Goal: Task Accomplishment & Management: Complete application form

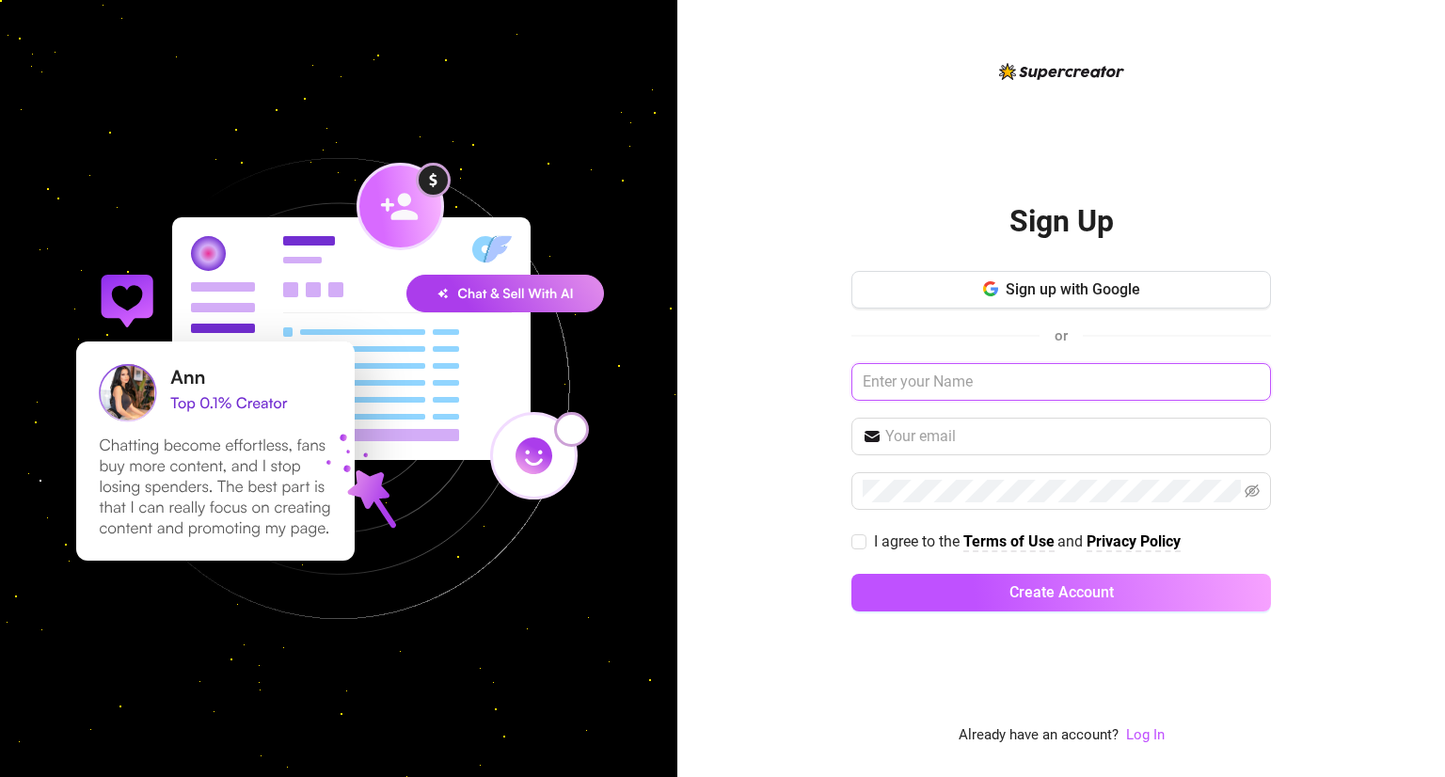
click at [1048, 378] on input "text" at bounding box center [1060, 382] width 419 height 38
type input "nadja"
drag, startPoint x: 1014, startPoint y: 460, endPoint x: 1013, endPoint y: 439, distance: 20.7
click at [1013, 439] on div "Sign up with Google or nadja I agree to the Terms of Use and Privacy Policy Cre…" at bounding box center [1060, 449] width 419 height 357
click at [1013, 439] on input "text" at bounding box center [1072, 436] width 374 height 23
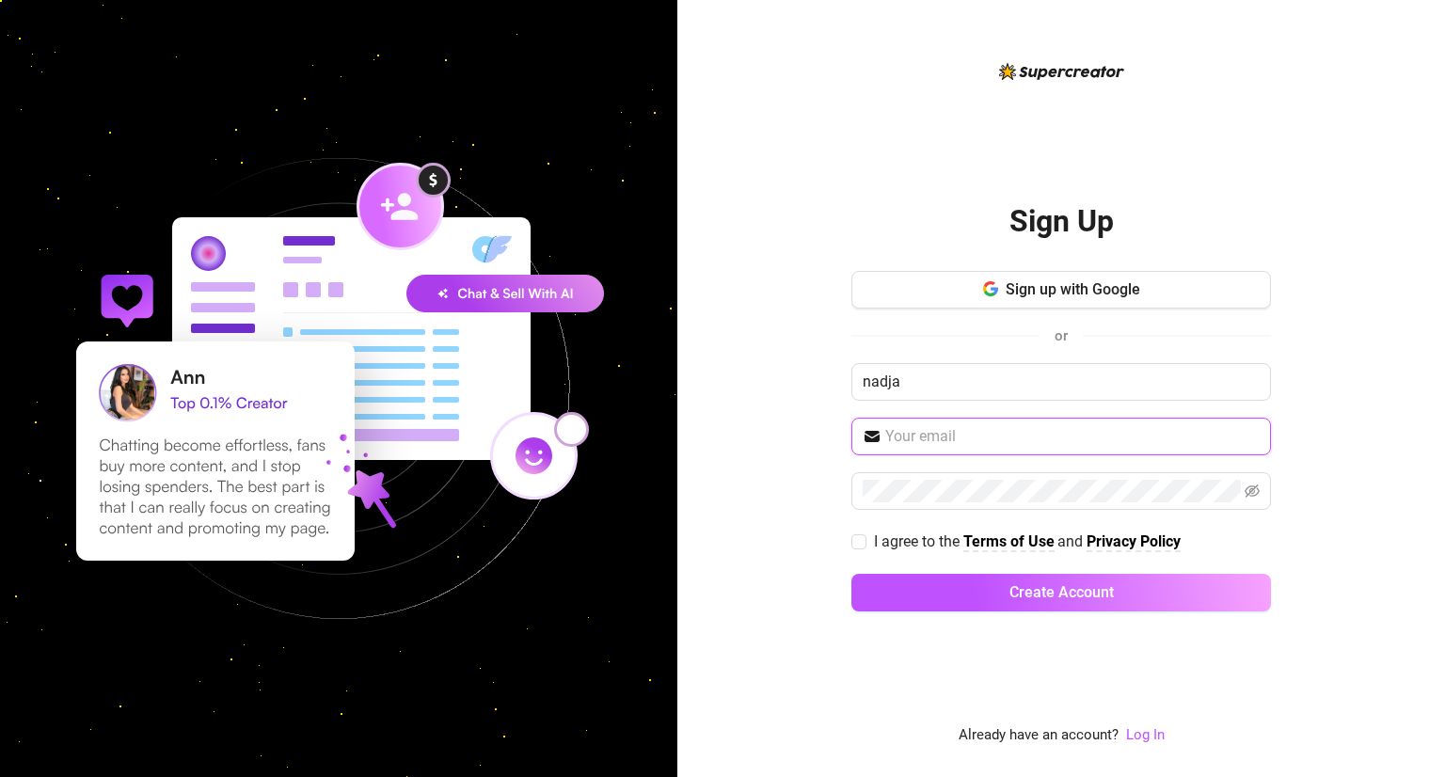
type input "nadjaxcr@gmail.com"
click at [1260, 489] on span at bounding box center [1060, 491] width 419 height 38
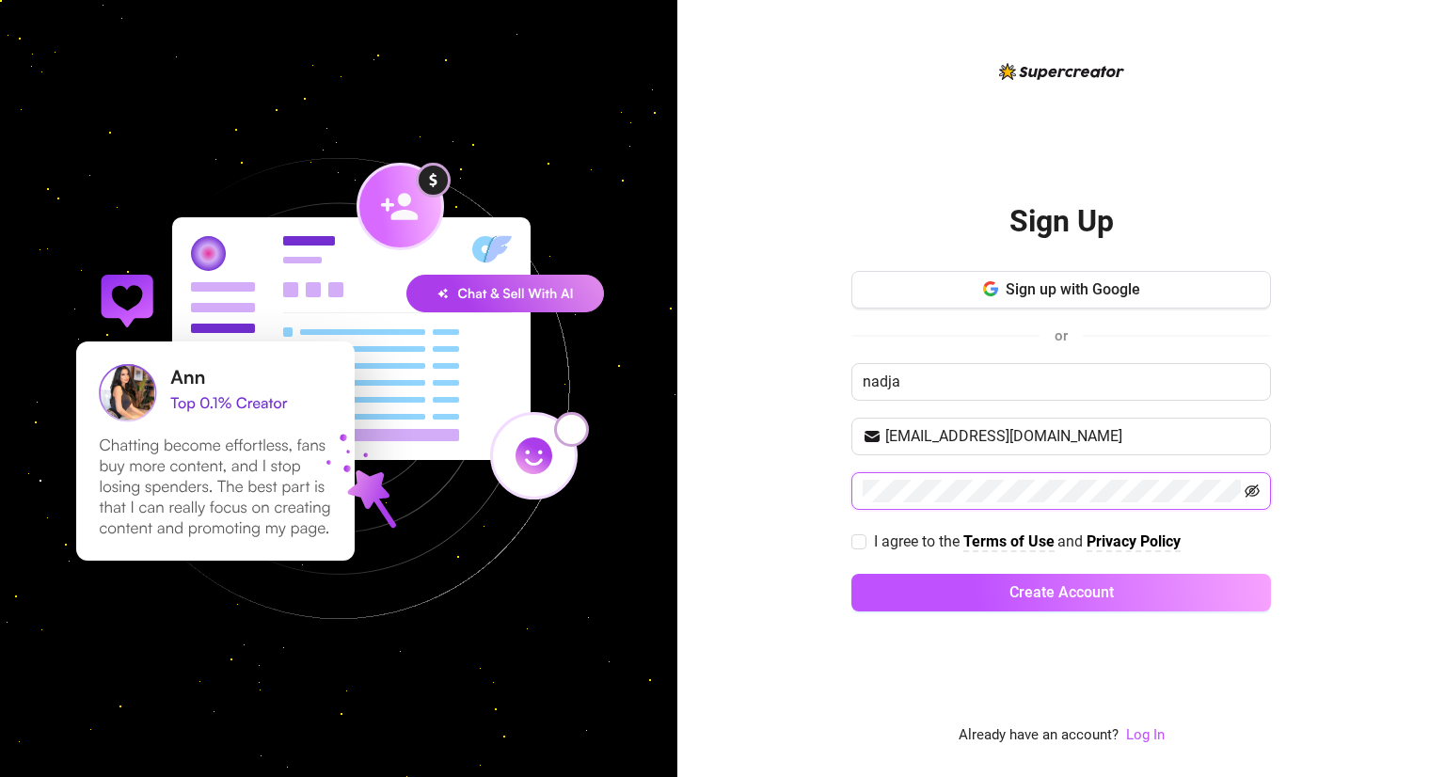
click at [1252, 490] on icon "eye-invisible" at bounding box center [1251, 490] width 15 height 15
click at [862, 539] on input "I agree to the Terms of Use and Privacy Policy" at bounding box center [857, 540] width 13 height 13
checkbox input "true"
click at [779, 493] on div "Sign Up Sign up with Google or nadja nadjaxcr@gmail.com I agree to the Terms of…" at bounding box center [1060, 388] width 767 height 777
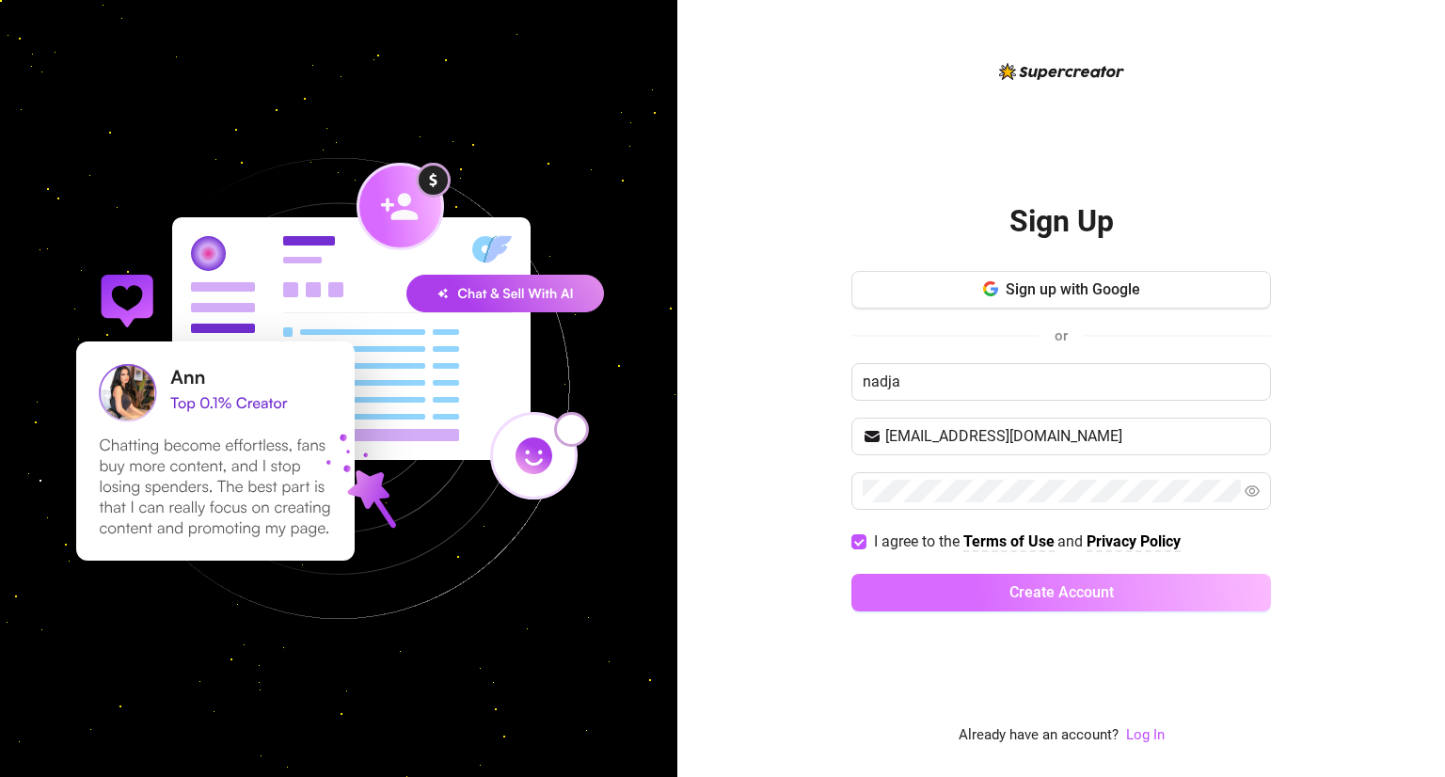
click at [987, 609] on button "Create Account" at bounding box center [1060, 593] width 419 height 38
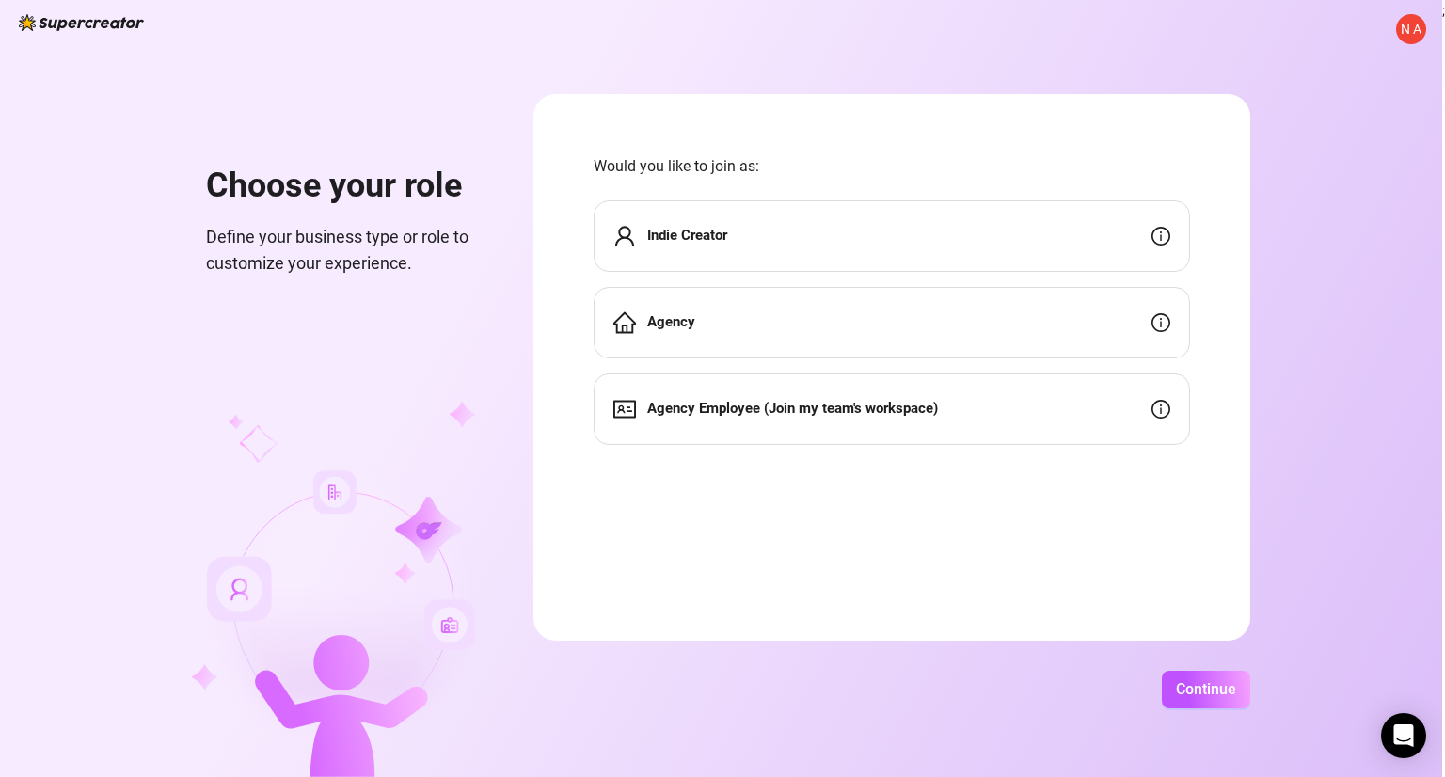
click at [1060, 248] on div "Indie Creator" at bounding box center [891, 235] width 596 height 71
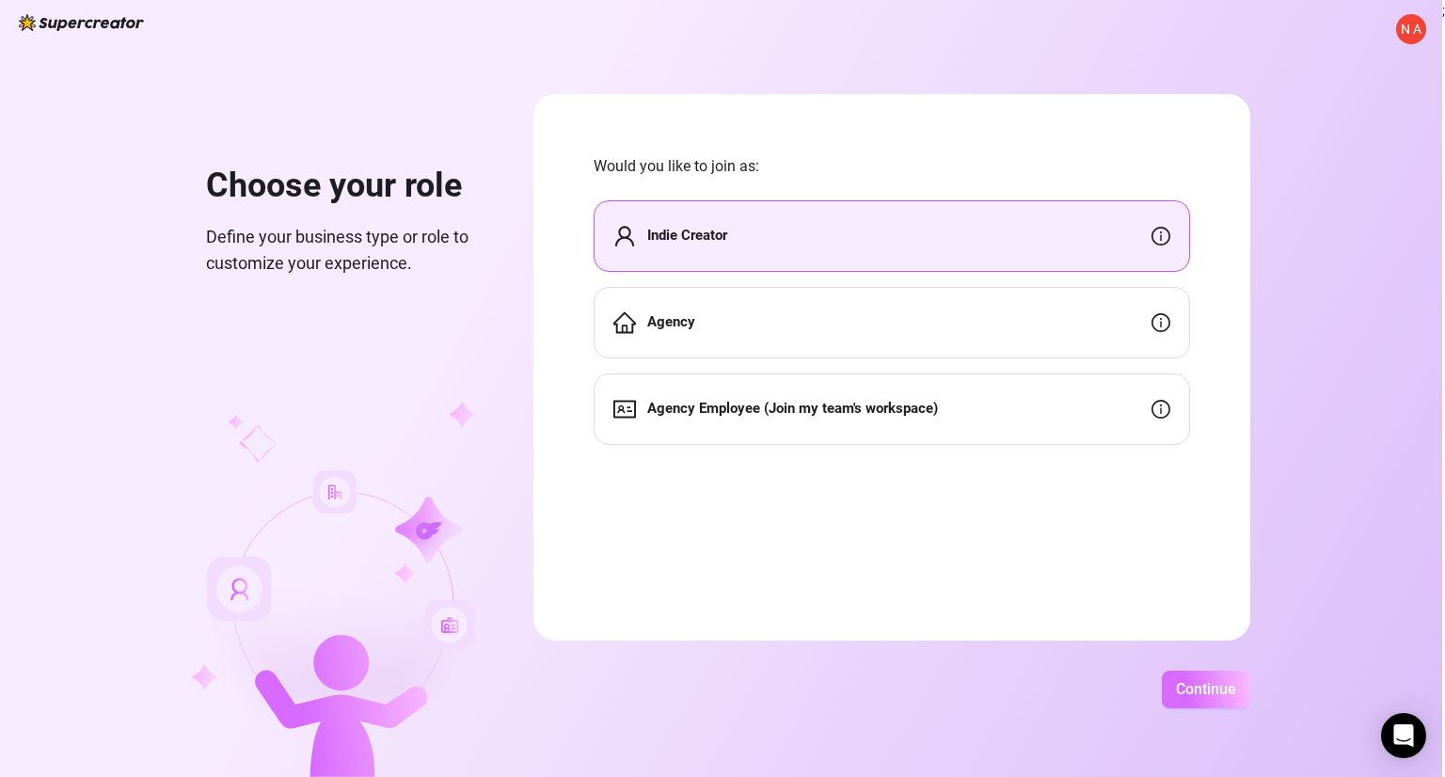
click at [1215, 681] on span "Continue" at bounding box center [1206, 689] width 60 height 18
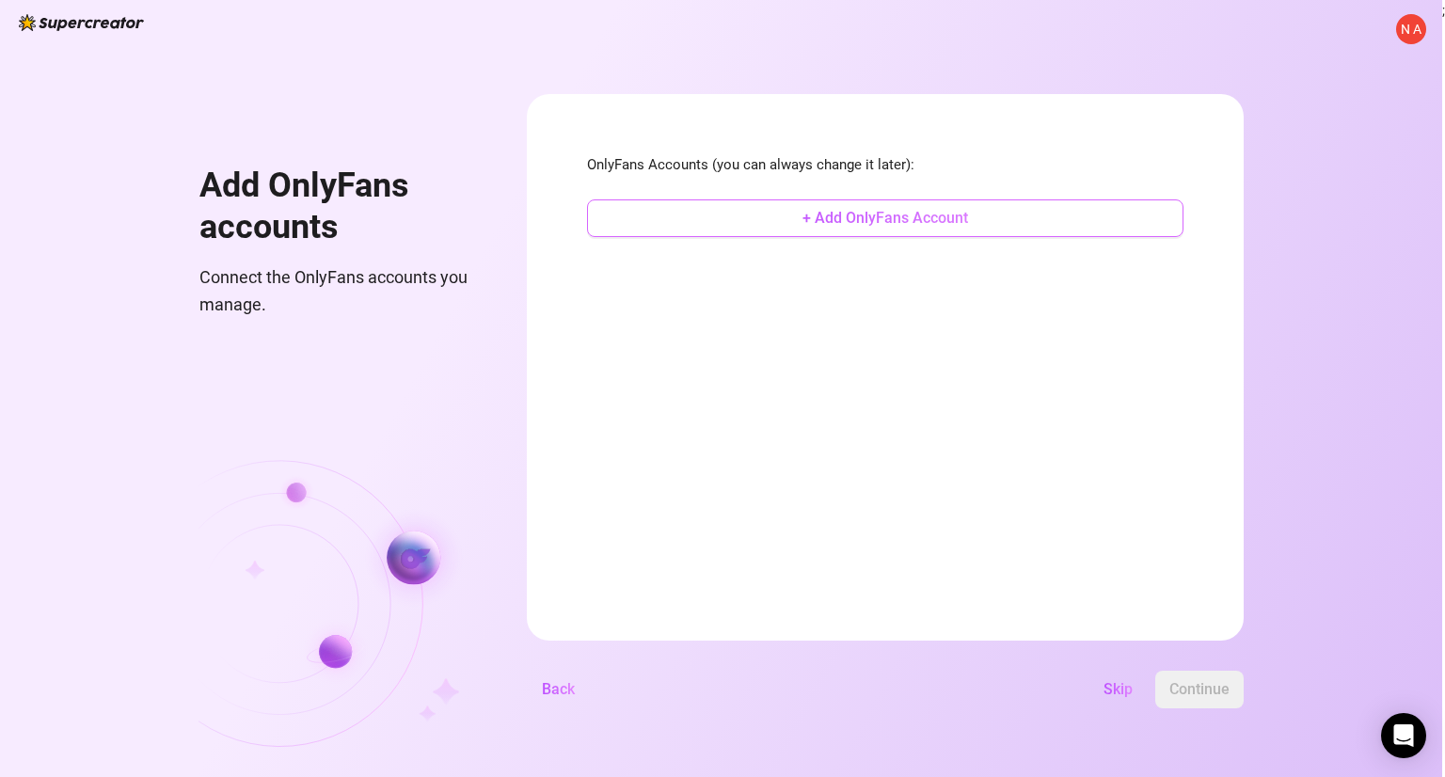
click at [924, 227] on button "+ Add OnlyFans Account" at bounding box center [885, 218] width 596 height 38
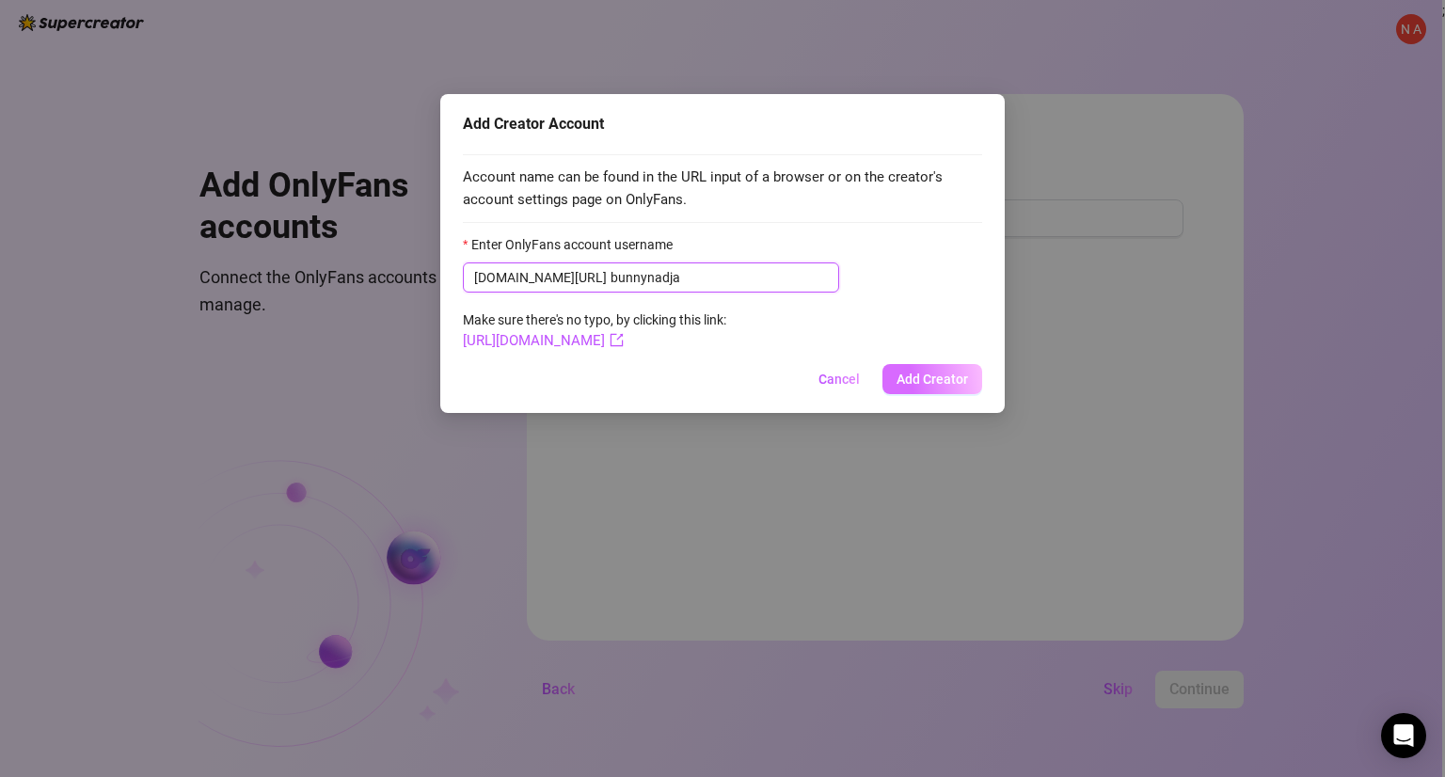
type input "bunnynadja"
click at [914, 377] on span "Add Creator" at bounding box center [931, 379] width 71 height 15
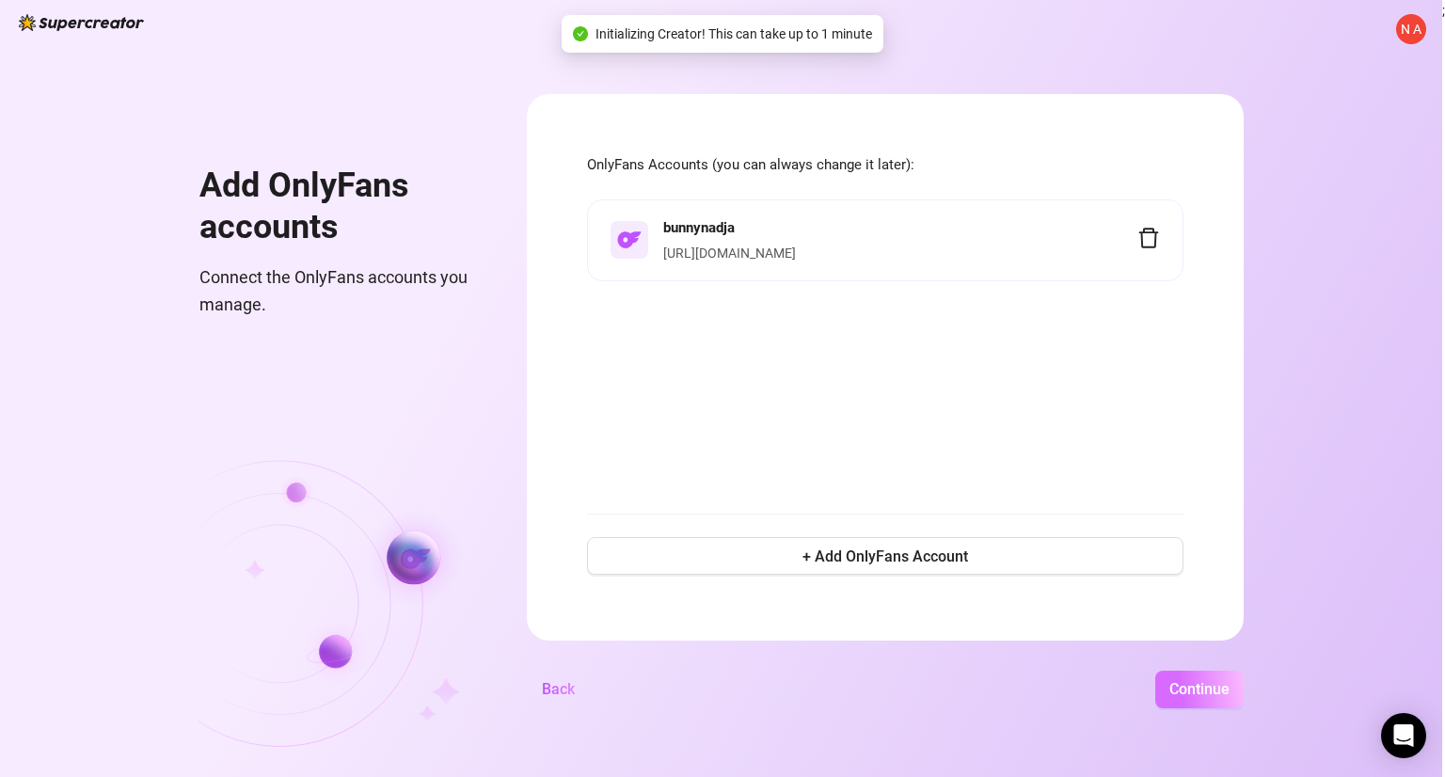
click at [1194, 671] on button "Continue" at bounding box center [1199, 690] width 88 height 38
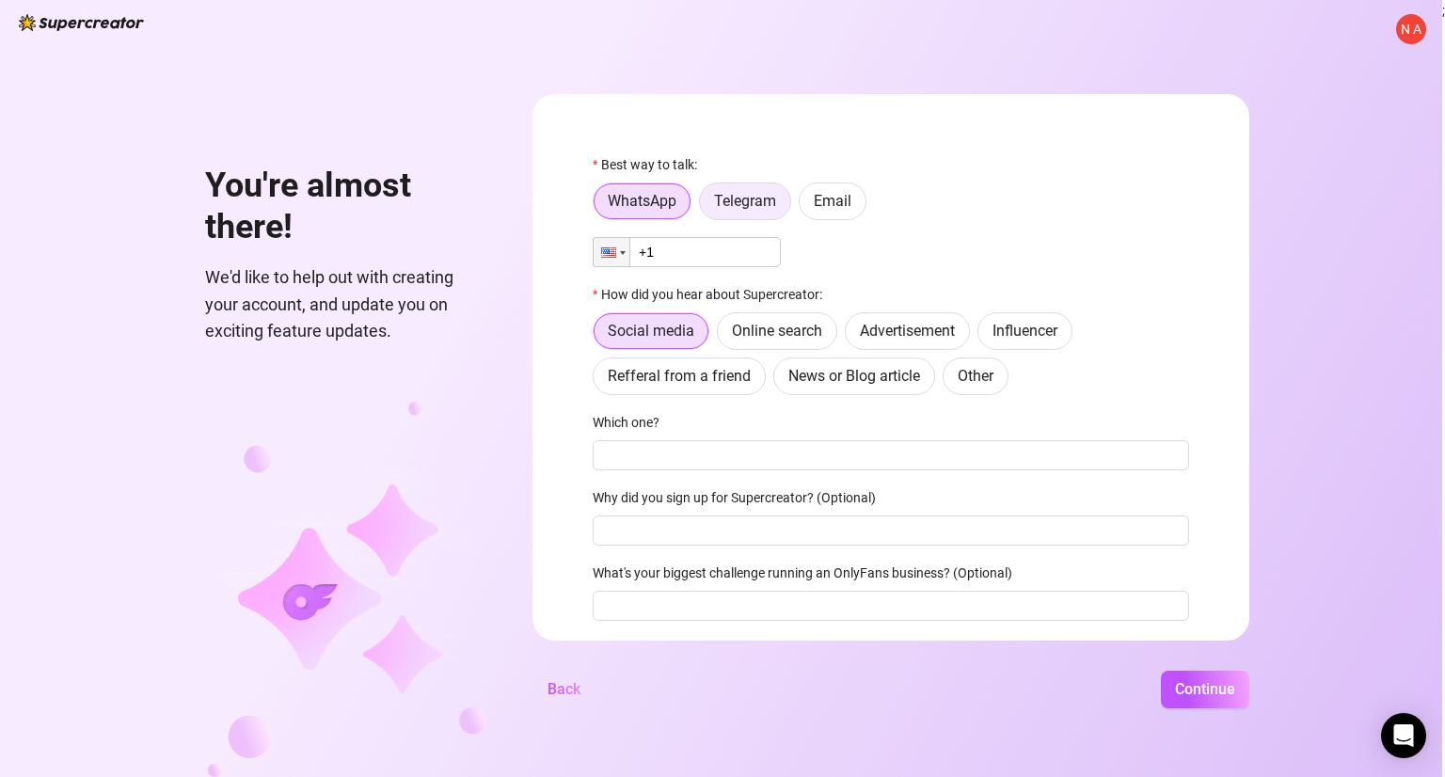
click at [755, 190] on label "Telegram" at bounding box center [745, 201] width 92 height 38
click at [704, 206] on input "Telegram" at bounding box center [704, 206] width 0 height 0
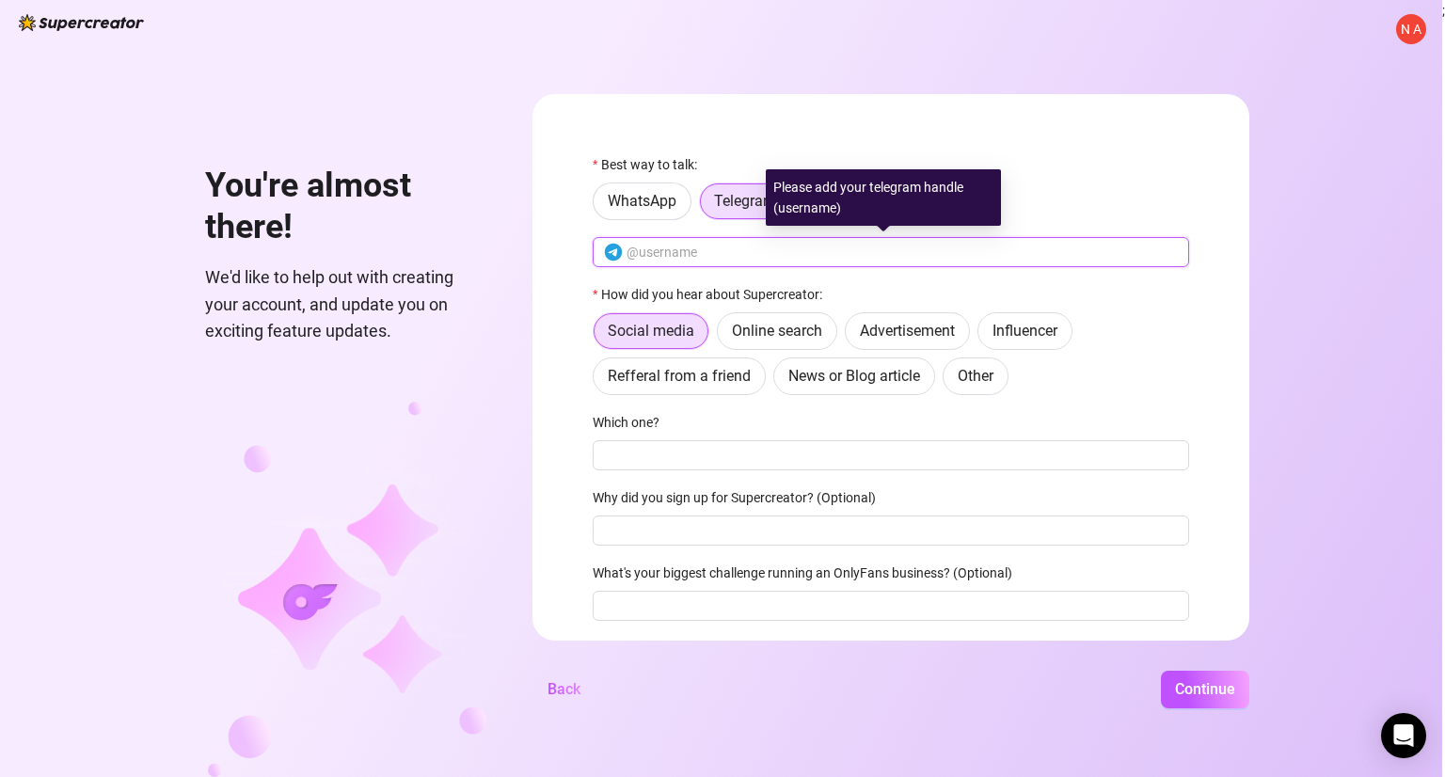
click at [727, 253] on input "text" at bounding box center [901, 252] width 551 height 21
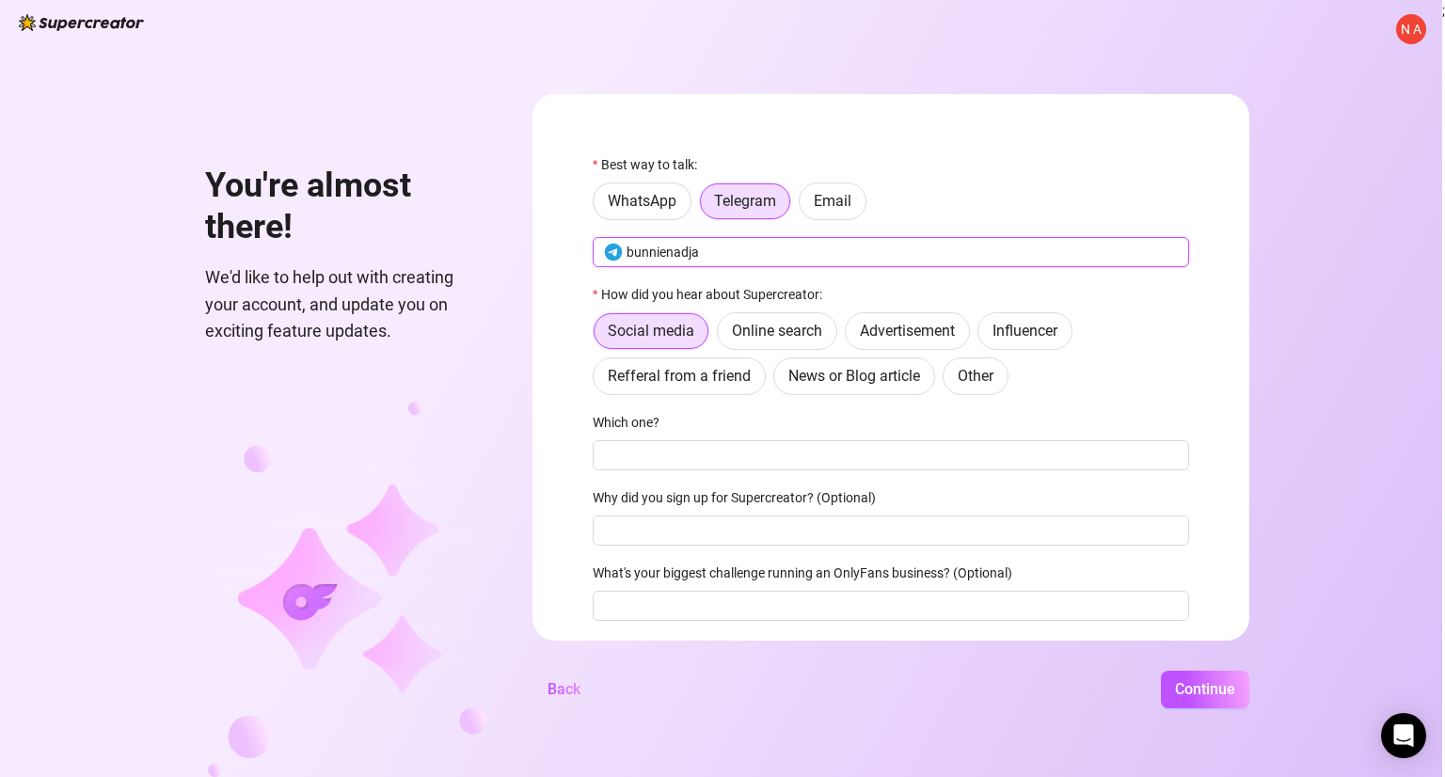
type input "bunnienadja"
click at [1125, 351] on div "Social media Online search Advertisement Influencer Refferal from a friend News…" at bounding box center [891, 353] width 596 height 83
click at [815, 328] on span "Online search" at bounding box center [777, 331] width 90 height 18
click at [722, 336] on input "Online search" at bounding box center [722, 336] width 0 height 0
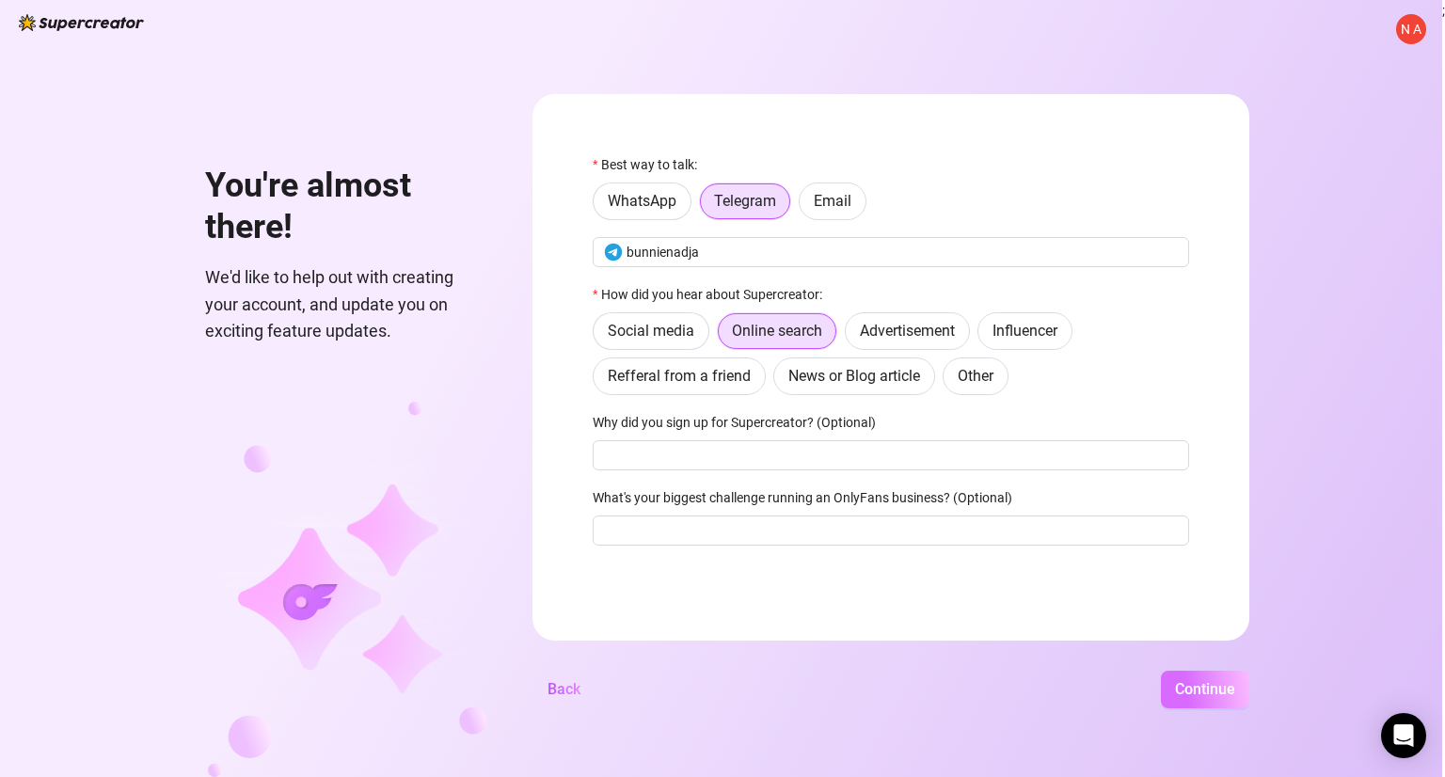
click at [1211, 698] on button "Continue" at bounding box center [1205, 690] width 88 height 38
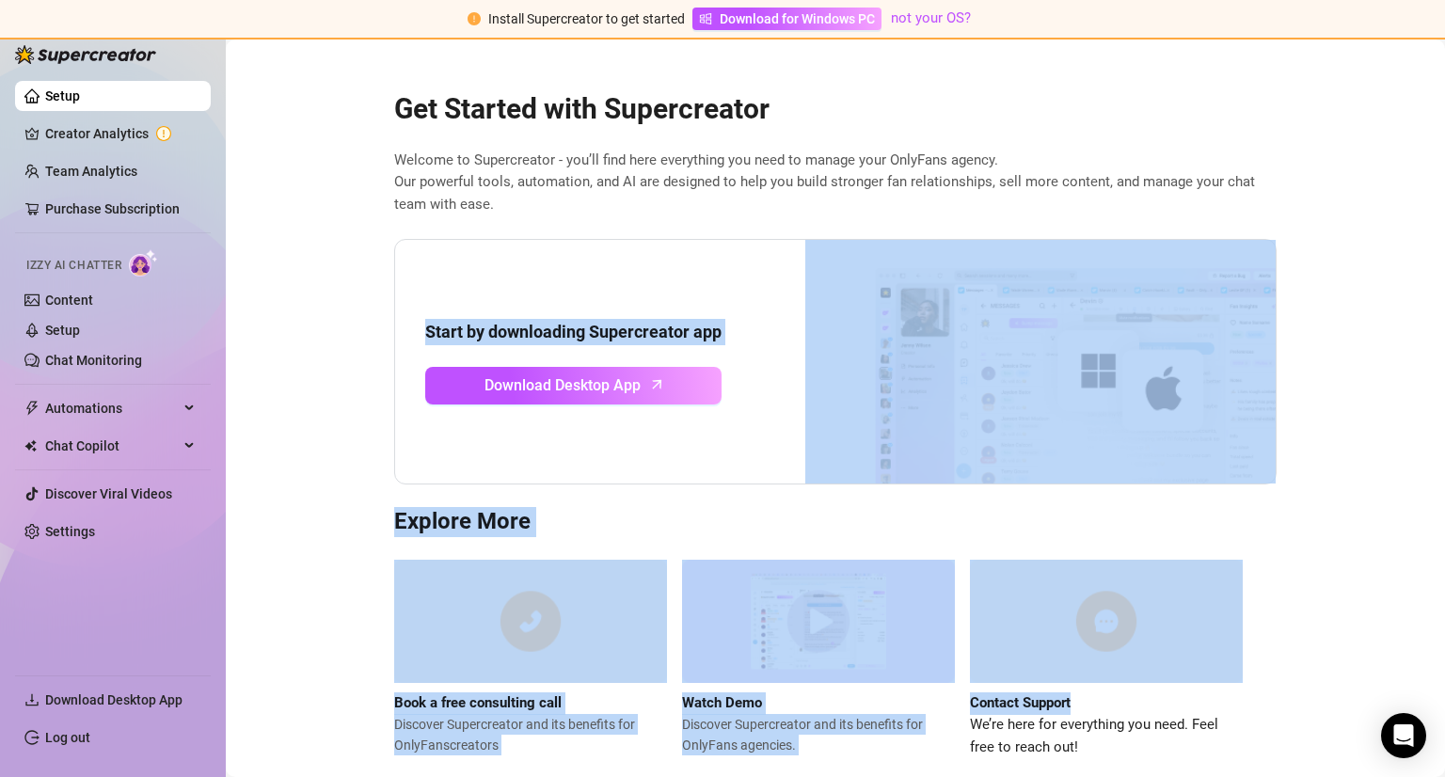
drag, startPoint x: 1211, startPoint y: 698, endPoint x: 1002, endPoint y: 486, distance: 297.9
click at [1002, 486] on div "Get Started with Supercreator Welcome to Supercreator - you’ll find here everyt…" at bounding box center [835, 413] width 912 height 691
click at [1328, 498] on main "Get Started with Supercreator Welcome to Supercreator - you’ll find here everyt…" at bounding box center [835, 428] width 1219 height 776
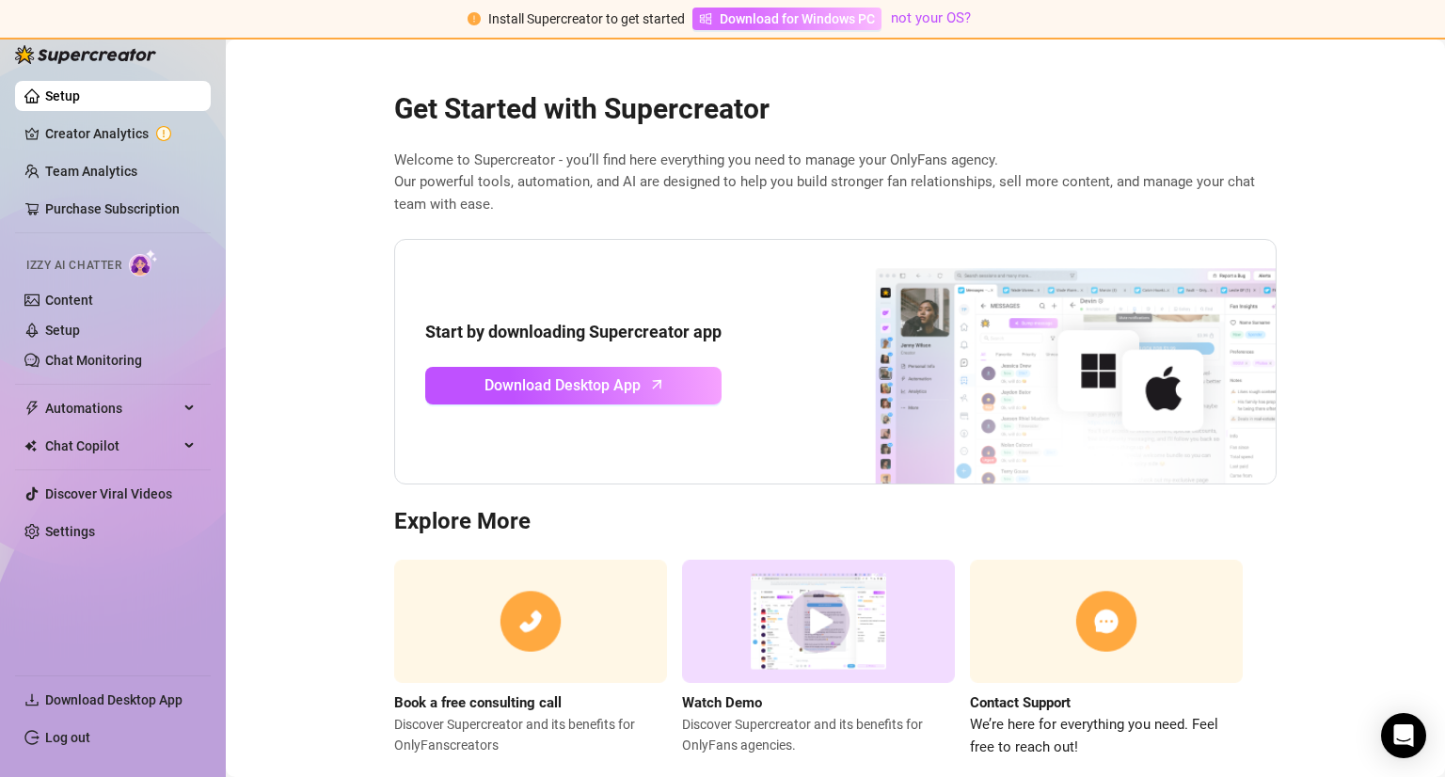
click at [783, 19] on span "Download for Windows PC" at bounding box center [796, 18] width 155 height 21
